Goal: Task Accomplishment & Management: Manage account settings

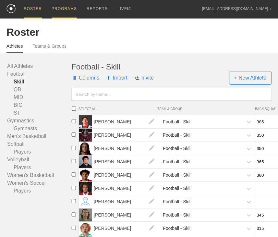
click at [72, 10] on div "PROGRAMS" at bounding box center [64, 9] width 25 height 19
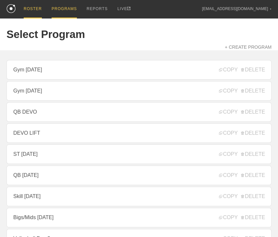
click at [29, 7] on div "ROSTER" at bounding box center [33, 9] width 18 height 19
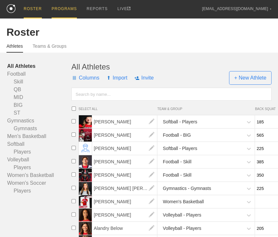
click at [56, 8] on div "PROGRAMS" at bounding box center [64, 9] width 25 height 19
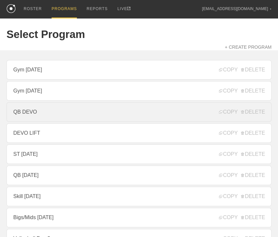
click at [26, 108] on link "QB DEVO" at bounding box center [138, 111] width 265 height 19
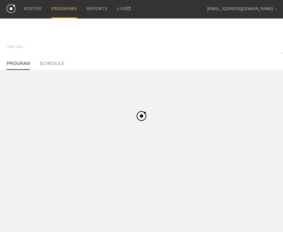
type textarea "x"
type input "QB DEVO"
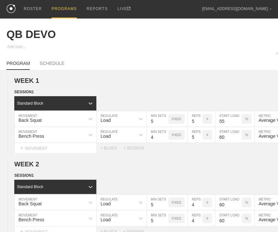
click at [57, 63] on div "PROGRAM SCHEDULE" at bounding box center [138, 63] width 265 height 14
click at [56, 67] on link "SCHEDULE" at bounding box center [52, 65] width 25 height 9
type textarea "x"
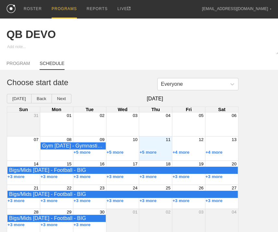
scroll to position [8, 0]
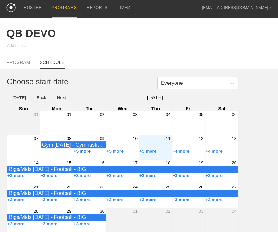
click at [84, 149] on button "+5 more" at bounding box center [81, 151] width 17 height 5
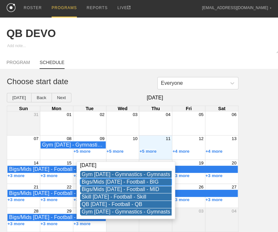
click at [112, 179] on div "Bigs/Mids [DATE] - Football - BIG" at bounding box center [126, 182] width 89 height 6
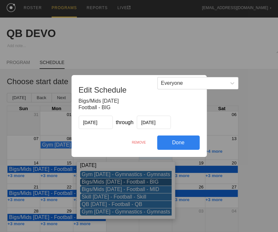
click at [136, 140] on div "REMOVE" at bounding box center [139, 142] width 36 height 14
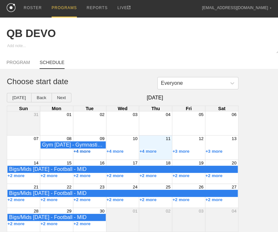
click at [83, 149] on button "+4 more" at bounding box center [81, 151] width 17 height 5
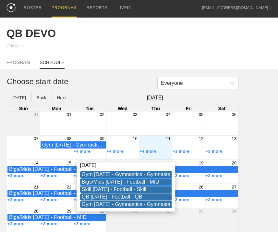
click at [110, 179] on div "Bigs/Mids [DATE] - Football - MID" at bounding box center [126, 182] width 89 height 6
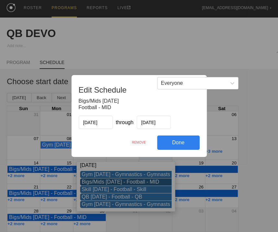
click at [133, 141] on div "REMOVE" at bounding box center [139, 142] width 36 height 14
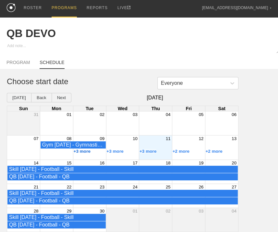
click at [86, 151] on button "+3 more" at bounding box center [81, 151] width 17 height 5
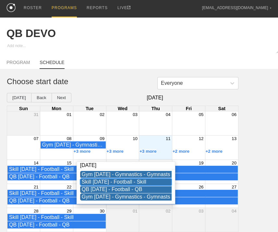
click at [108, 179] on div "Skill [DATE] - Football - Skill" at bounding box center [126, 182] width 89 height 6
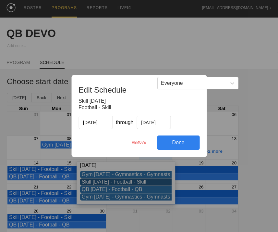
drag, startPoint x: 139, startPoint y: 142, endPoint x: 172, endPoint y: 38, distance: 108.6
click at [139, 142] on div "REMOVE" at bounding box center [139, 142] width 36 height 14
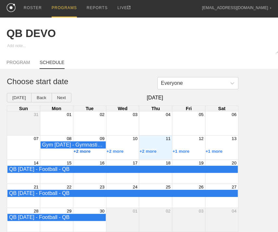
click at [81, 151] on button "+2 more" at bounding box center [81, 151] width 17 height 5
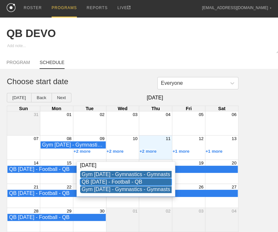
click at [111, 179] on div "QB [DATE] - Football - QB" at bounding box center [126, 182] width 89 height 6
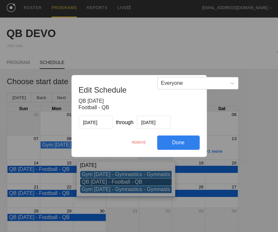
click at [137, 139] on div "REMOVE" at bounding box center [139, 142] width 36 height 14
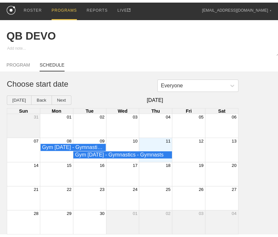
scroll to position [0, 0]
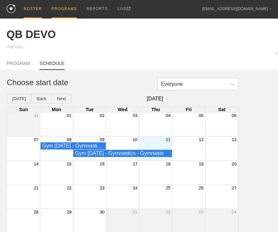
click at [36, 7] on div "ROSTER" at bounding box center [33, 9] width 18 height 19
